Goal: Information Seeking & Learning: Learn about a topic

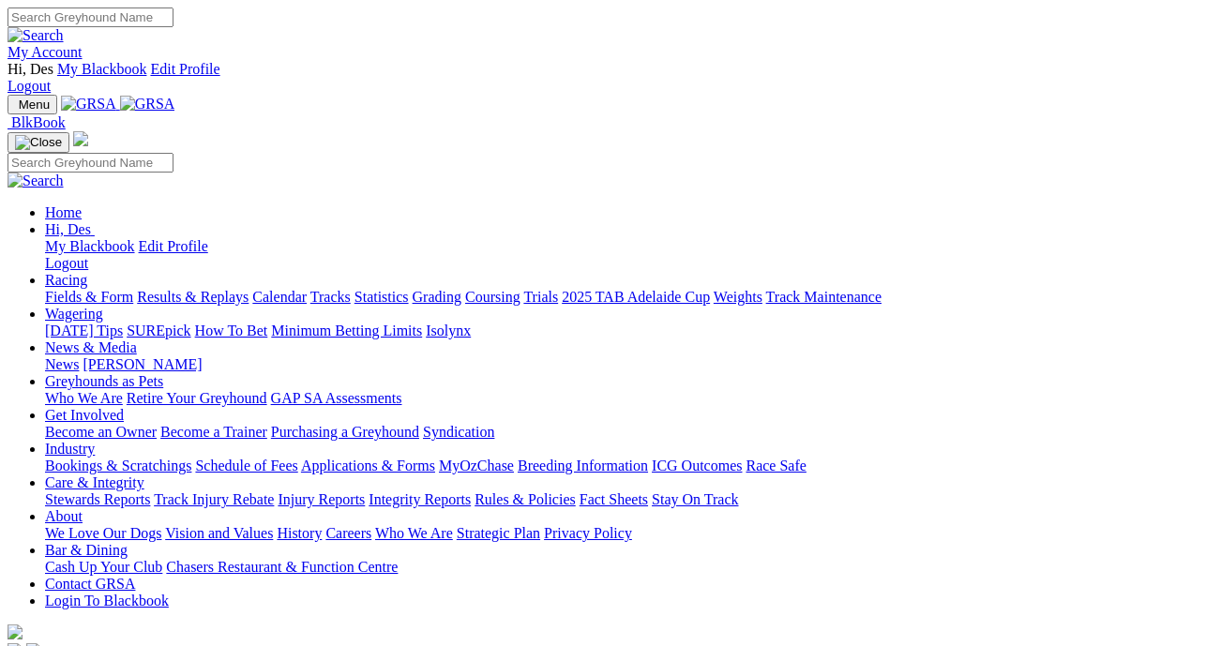
click at [248, 289] on link "Results & Replays" at bounding box center [193, 297] width 112 height 16
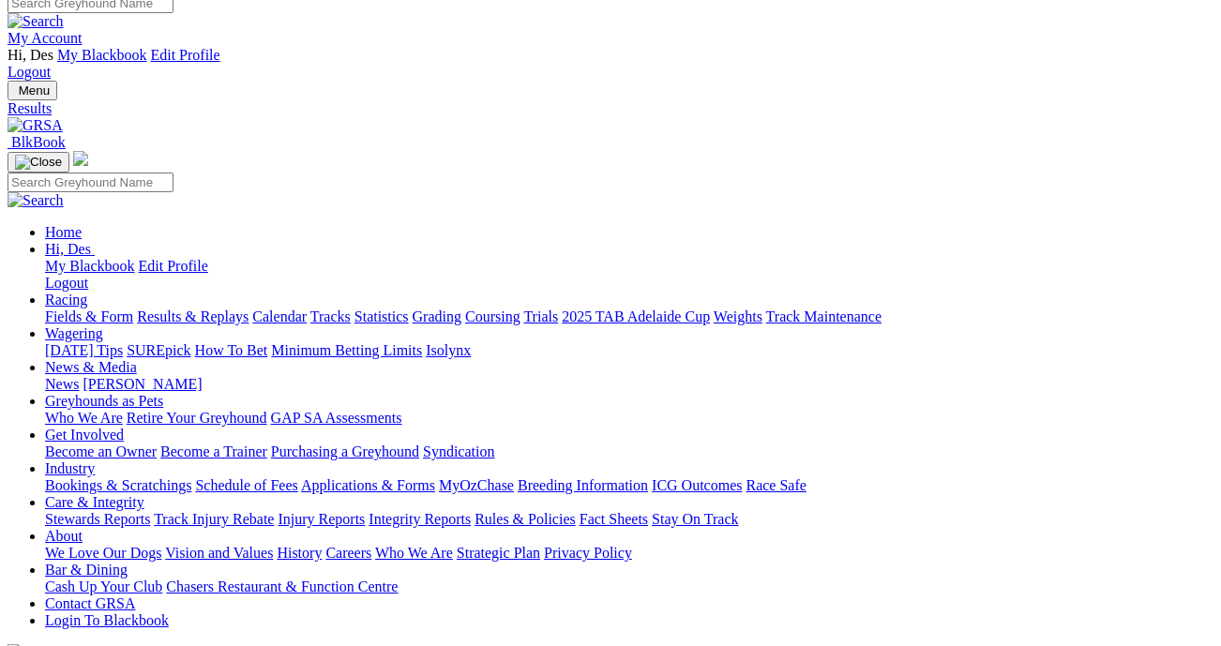
scroll to position [13, 25]
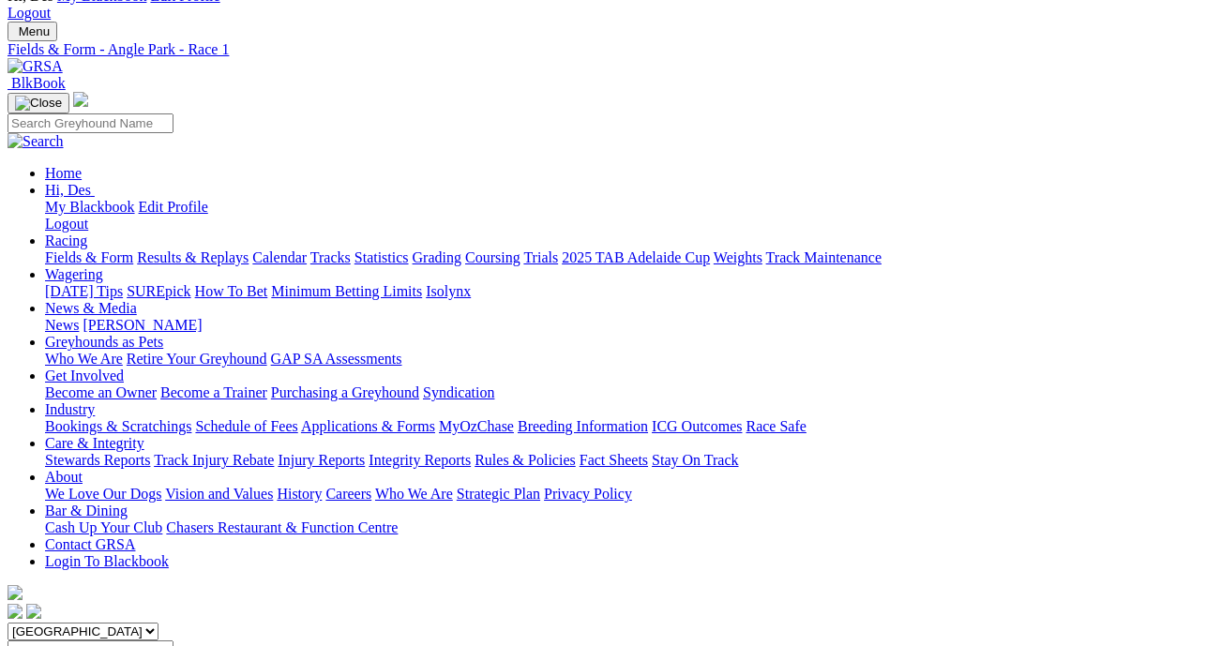
scroll to position [8, 0]
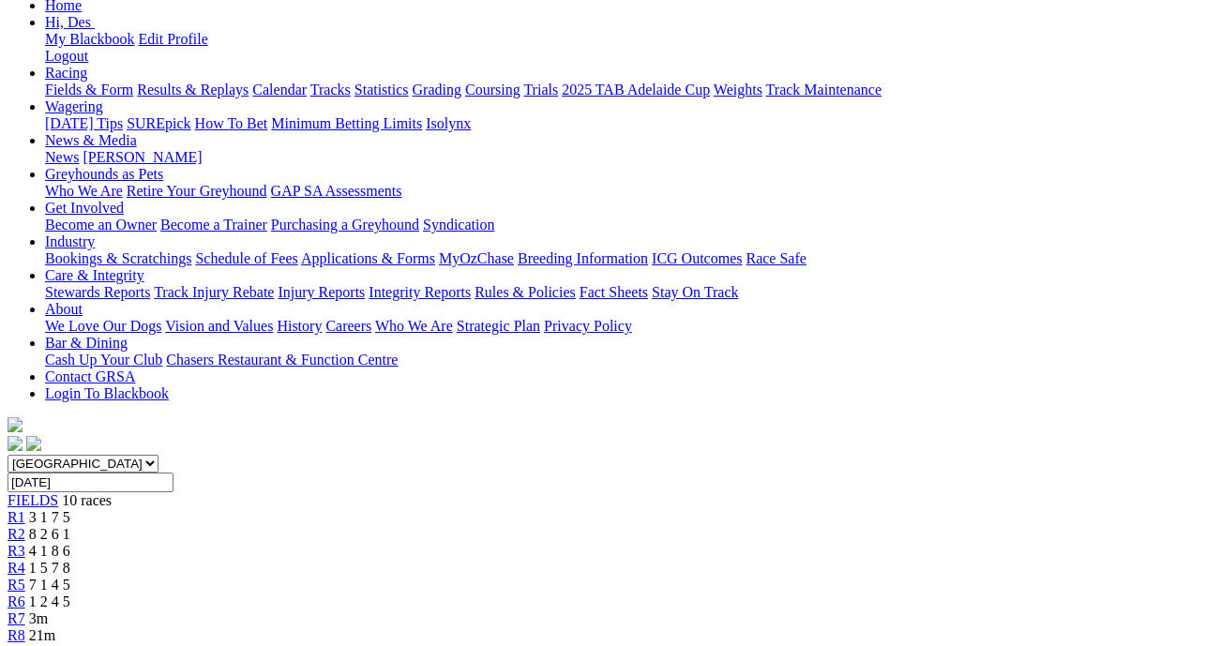
scroll to position [271, 0]
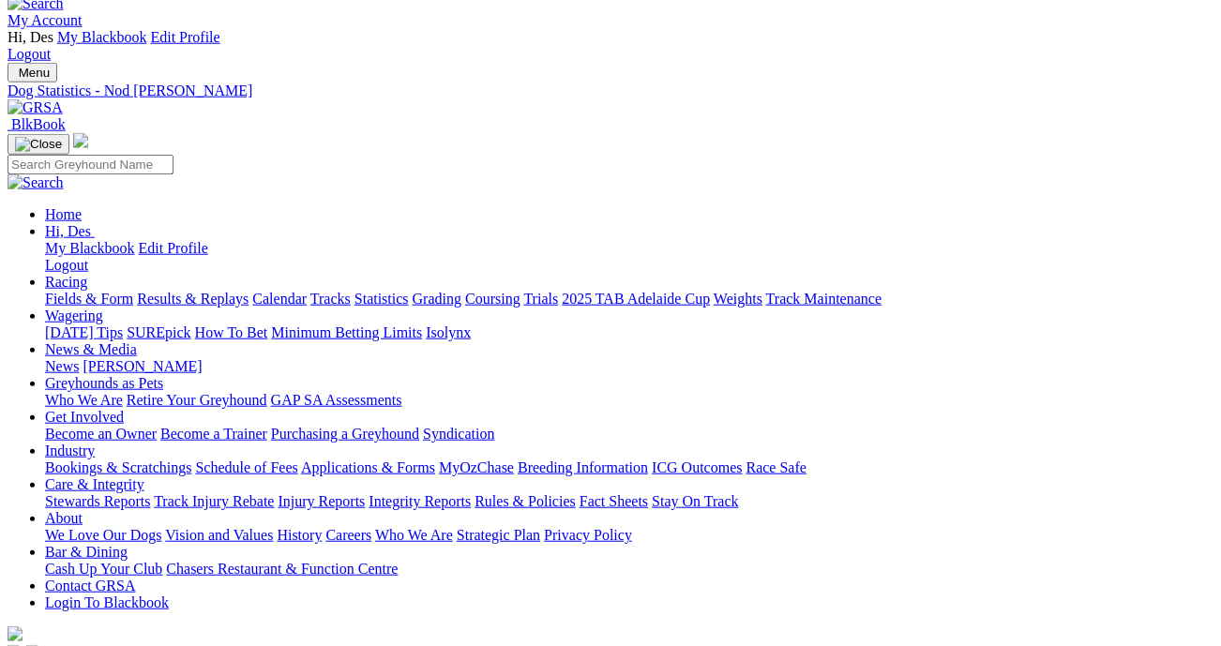
scroll to position [31, 1]
click at [218, 292] on link "Results & Replays" at bounding box center [193, 300] width 112 height 16
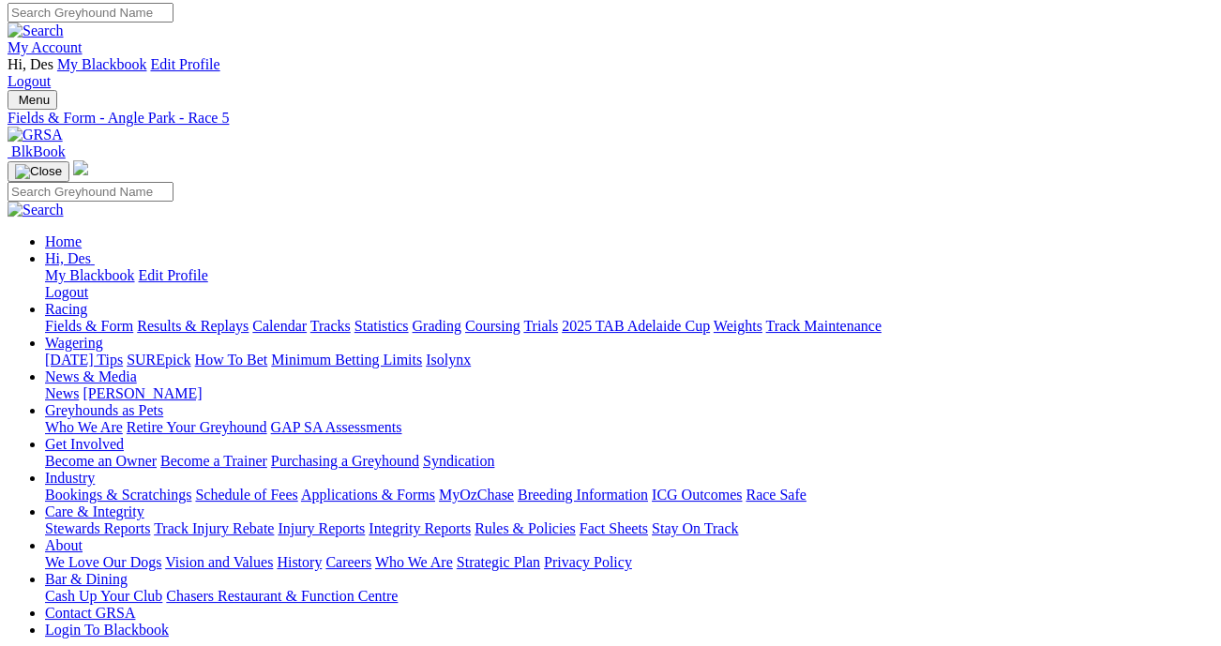
scroll to position [6, 0]
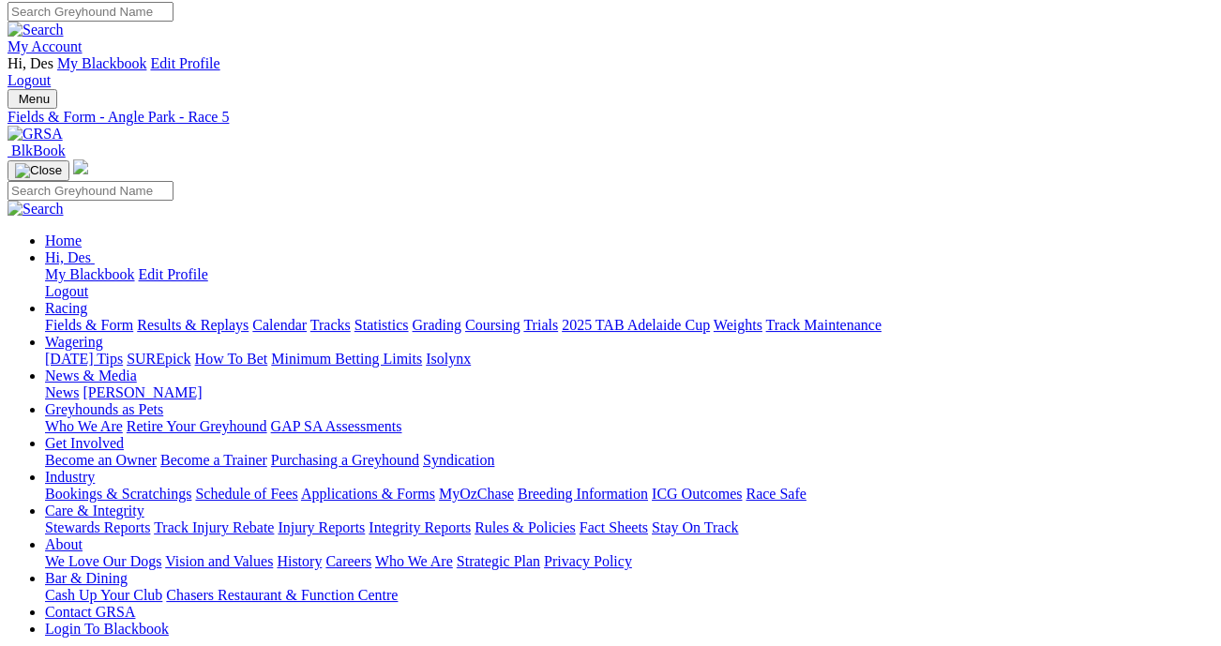
click at [65, 317] on link "Fields & Form" at bounding box center [89, 325] width 88 height 16
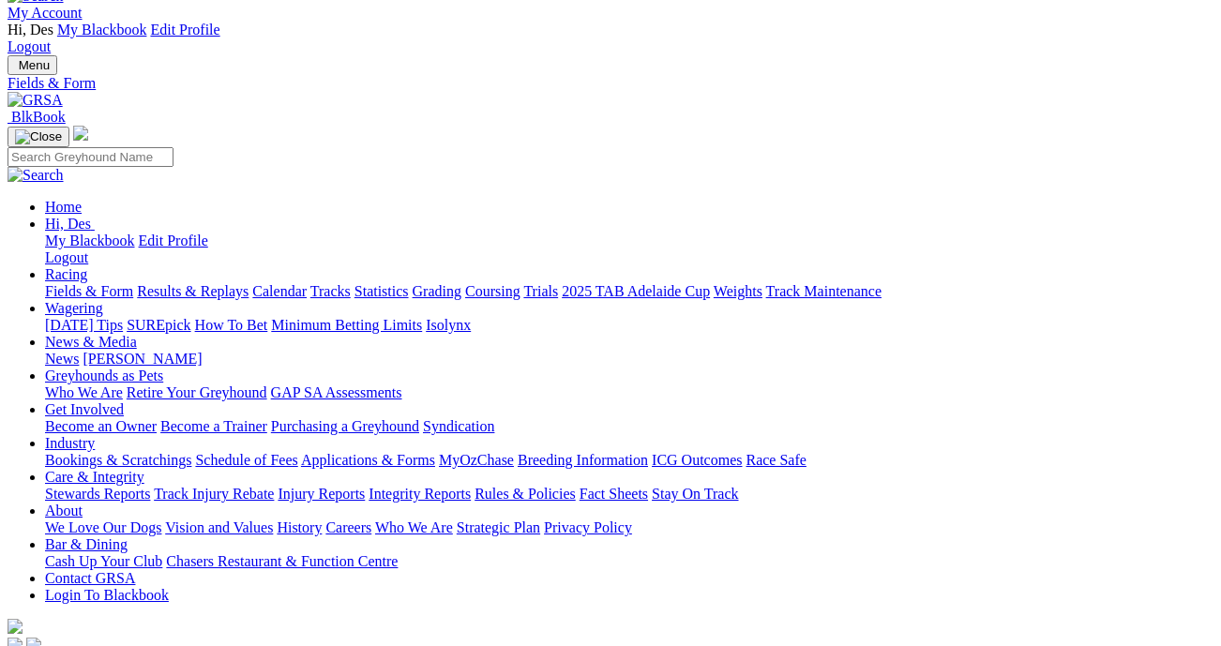
scroll to position [39, 2]
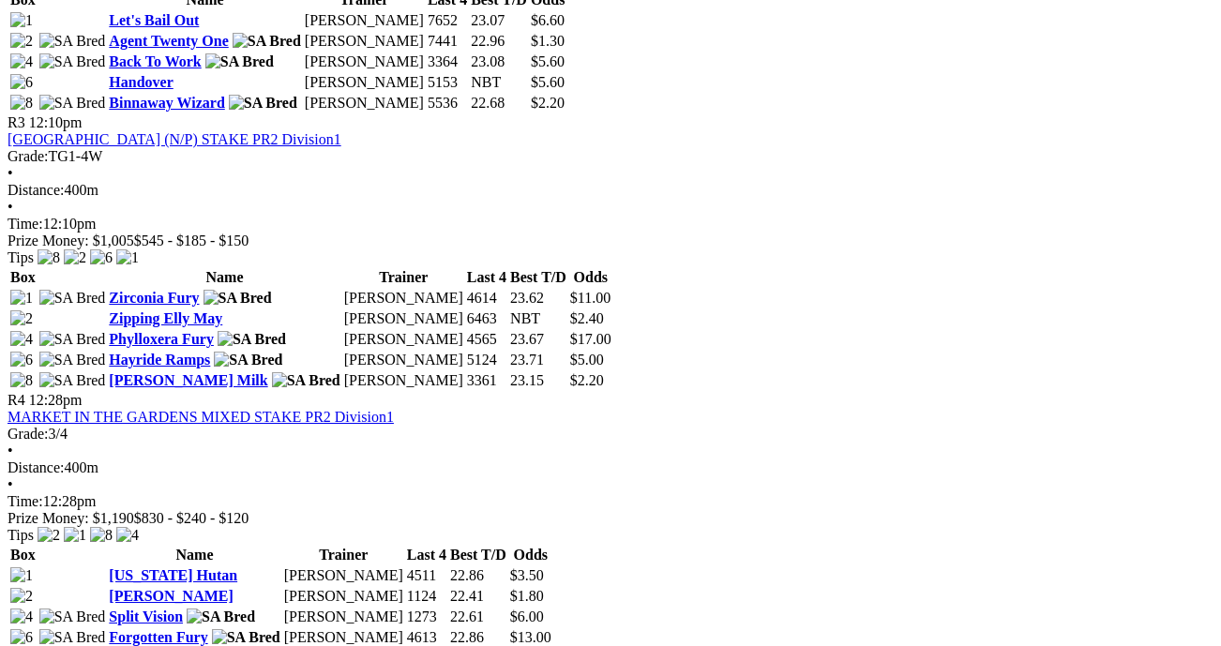
scroll to position [1479, 0]
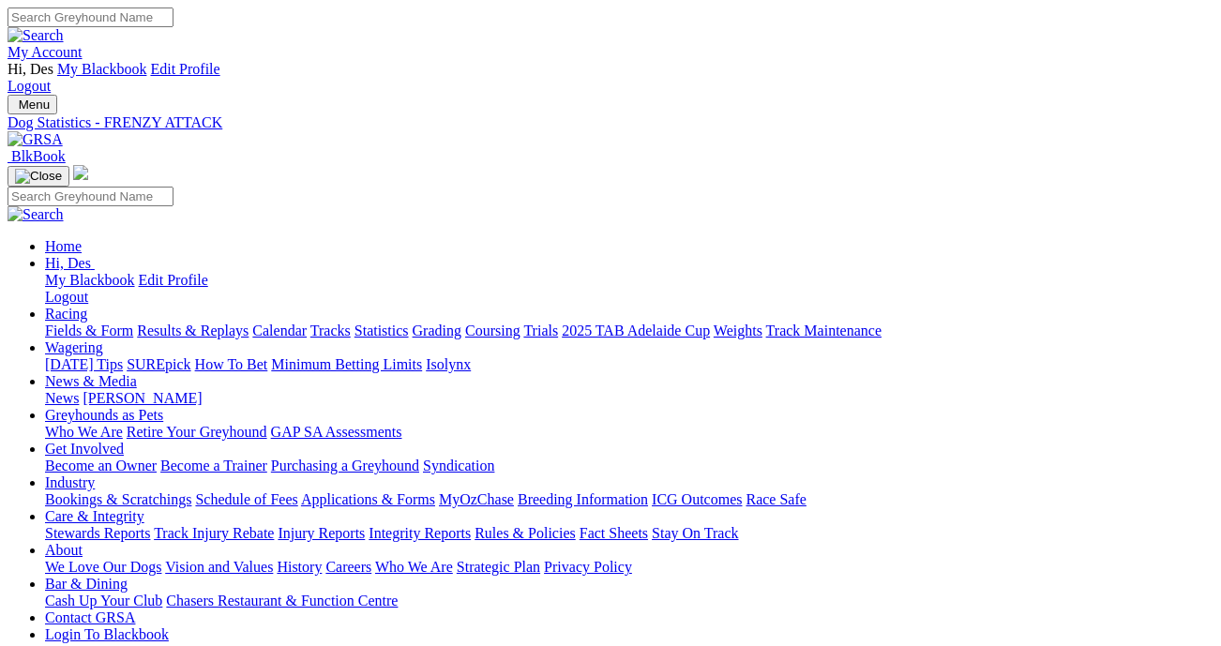
click at [471, 525] on link "Integrity Reports" at bounding box center [419, 533] width 102 height 16
click at [100, 322] on link "Fields & Form" at bounding box center [89, 330] width 88 height 16
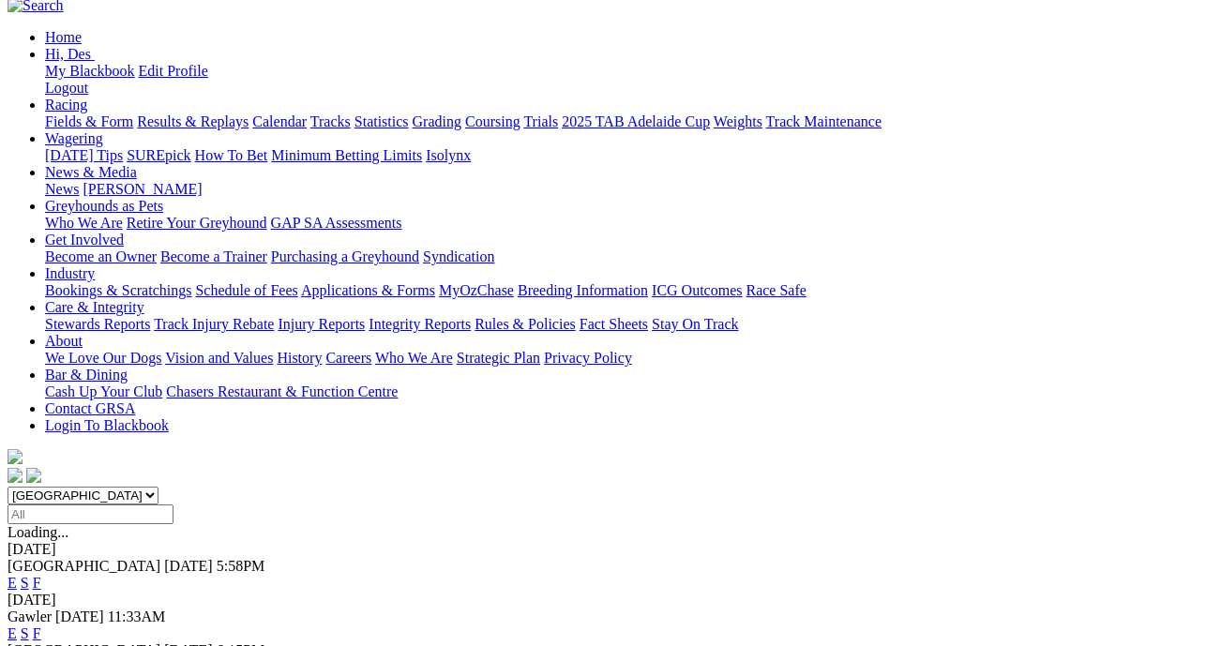
scroll to position [221, 0]
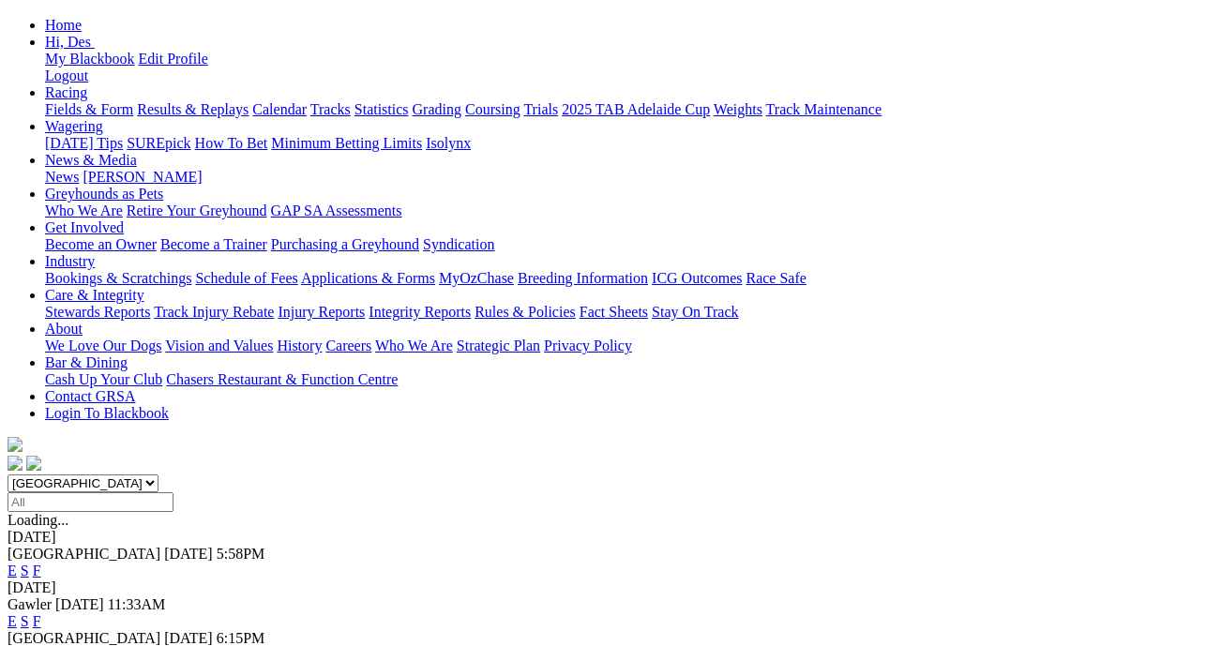
click at [41, 645] on link "F" at bounding box center [37, 655] width 8 height 16
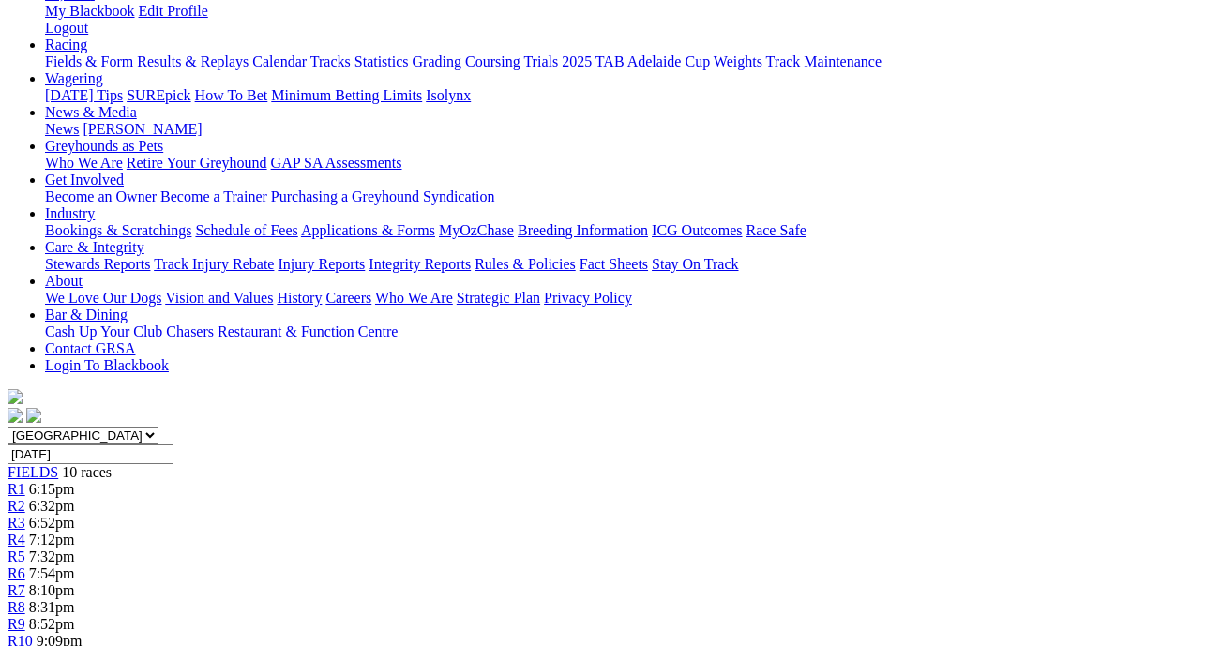
scroll to position [0, 3]
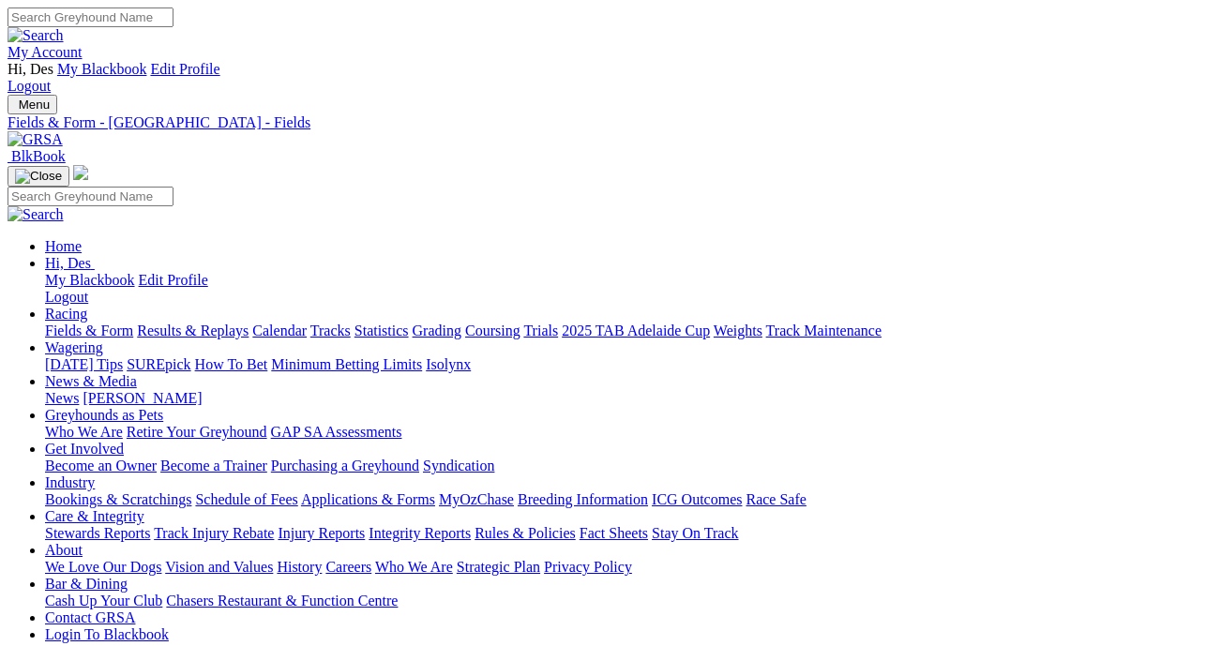
click at [63, 131] on img at bounding box center [34, 139] width 55 height 17
